Goal: Information Seeking & Learning: Learn about a topic

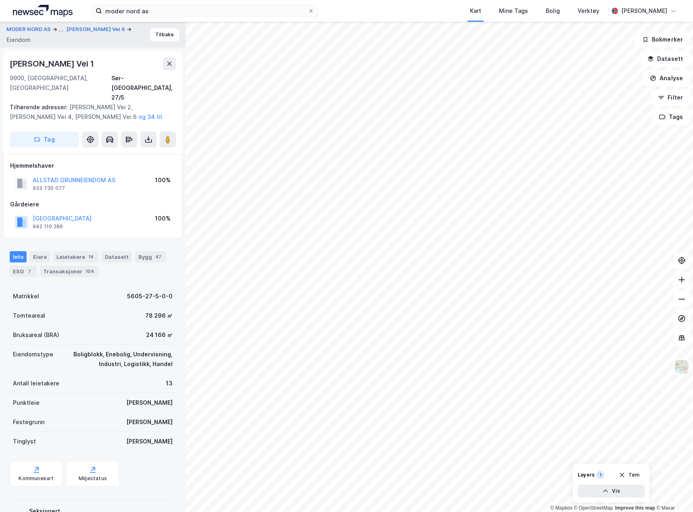
click at [170, 4] on div "moder nord as Kart Mine Tags Bolig Verktøy [PERSON_NAME]" at bounding box center [346, 11] width 693 height 22
click at [170, 10] on input "moder nord as" at bounding box center [205, 11] width 206 height 12
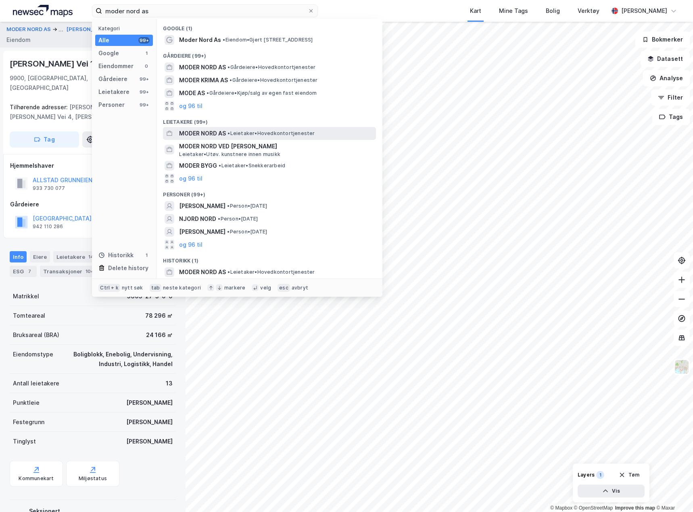
click at [312, 136] on span "• Leietaker • Hovedkontortjenester" at bounding box center [270, 133] width 87 height 6
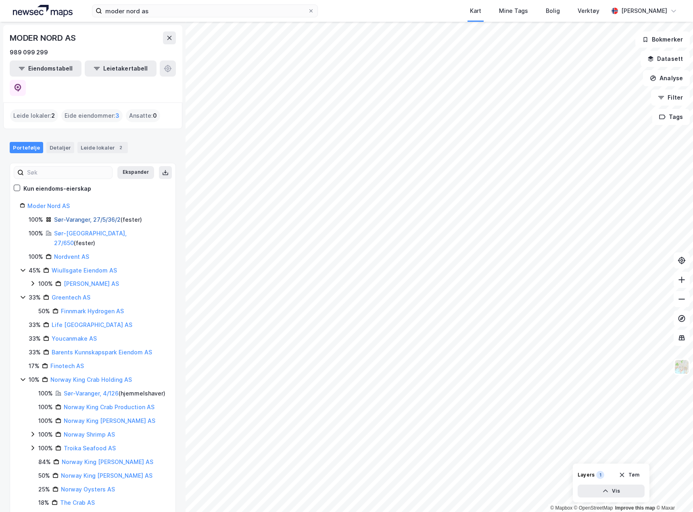
click at [95, 216] on link "Sør-Varanger, 27/5/36/2" at bounding box center [87, 219] width 67 height 7
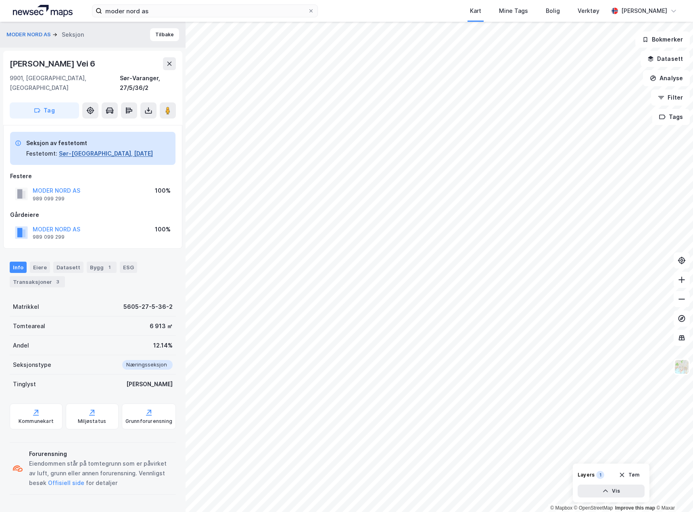
click at [76, 149] on button "Sør-[GEOGRAPHIC_DATA], [DATE]" at bounding box center [106, 154] width 94 height 10
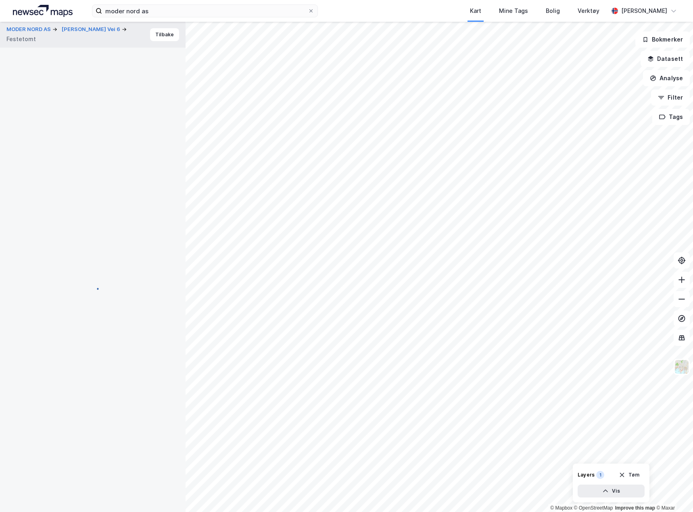
scroll to position [0, 0]
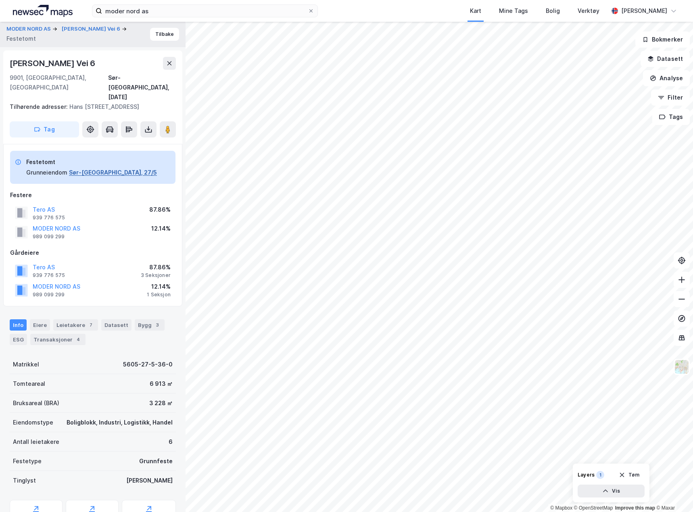
click at [91, 168] on button "Sør-[GEOGRAPHIC_DATA], 27/5" at bounding box center [113, 173] width 88 height 10
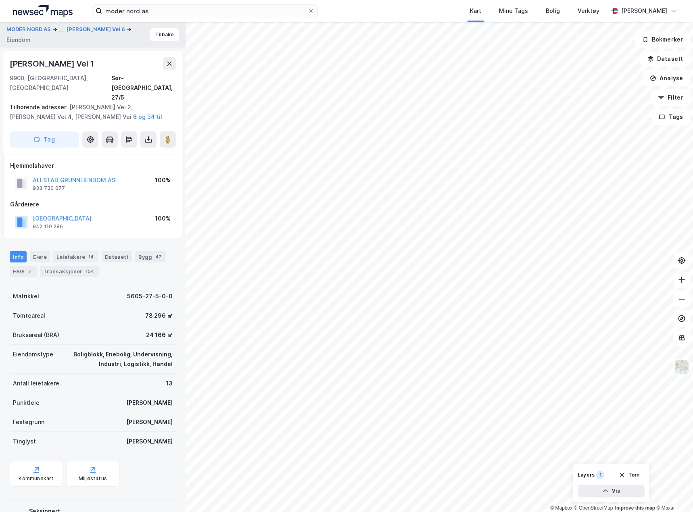
scroll to position [0, 0]
